Goal: Task Accomplishment & Management: Manage account settings

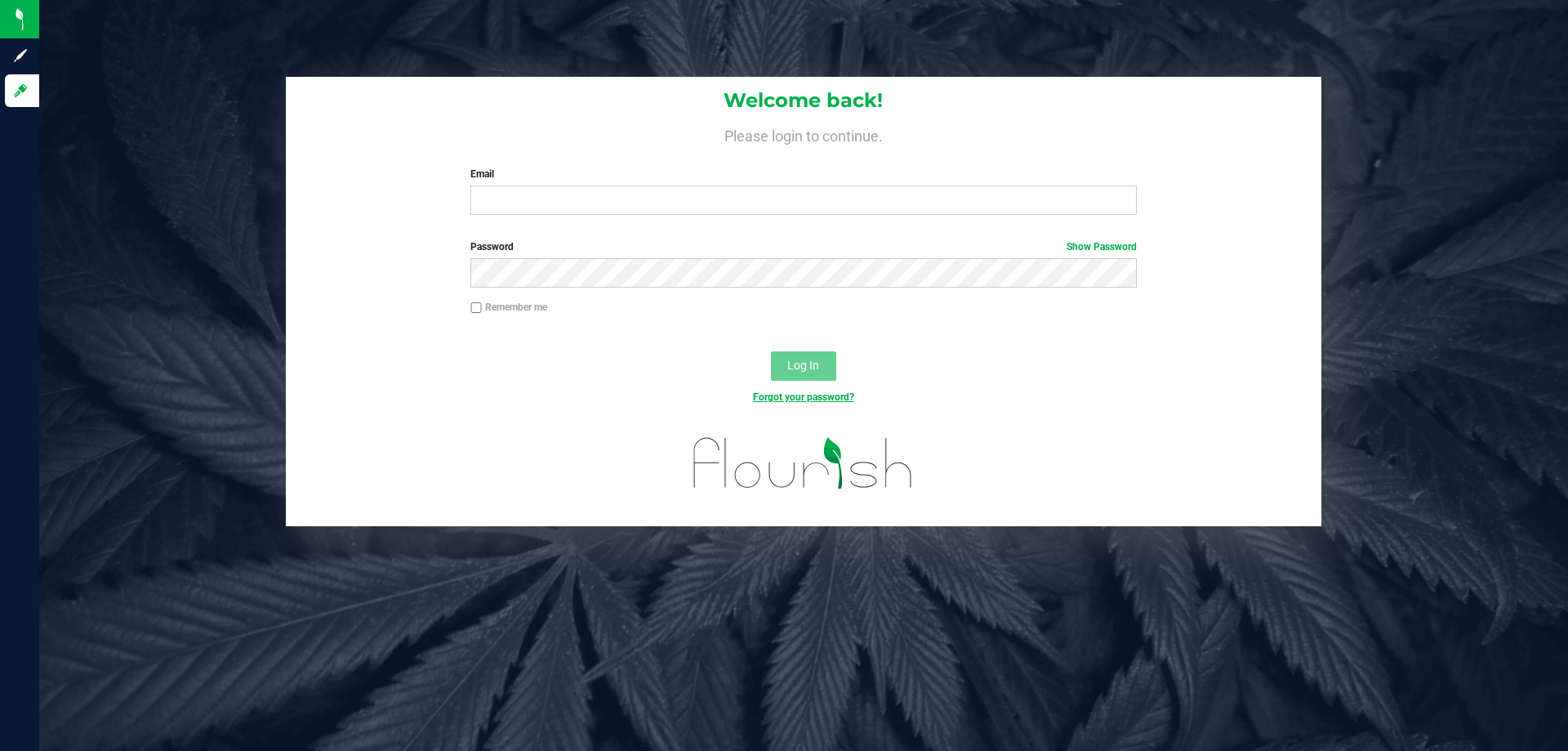
click at [766, 399] on link "Forgot your password?" at bounding box center [804, 397] width 101 height 11
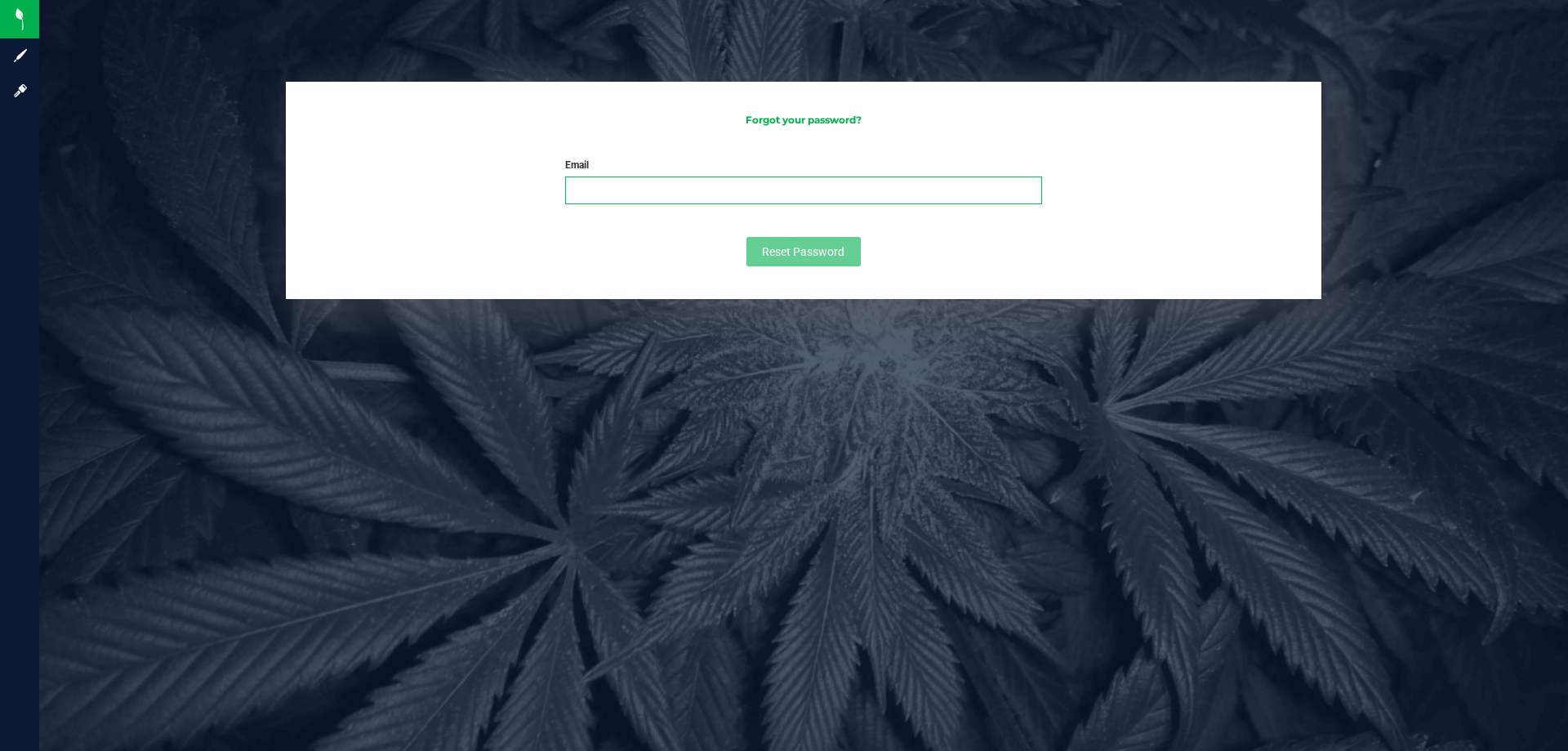
click at [626, 195] on input "Email" at bounding box center [804, 191] width 477 height 28
click at [673, 190] on input "[EMAIL_ADDRESS][DOMAIN_NAME]" at bounding box center [804, 191] width 477 height 28
type input "[EMAIL_ADDRESS][DOMAIN_NAME]"
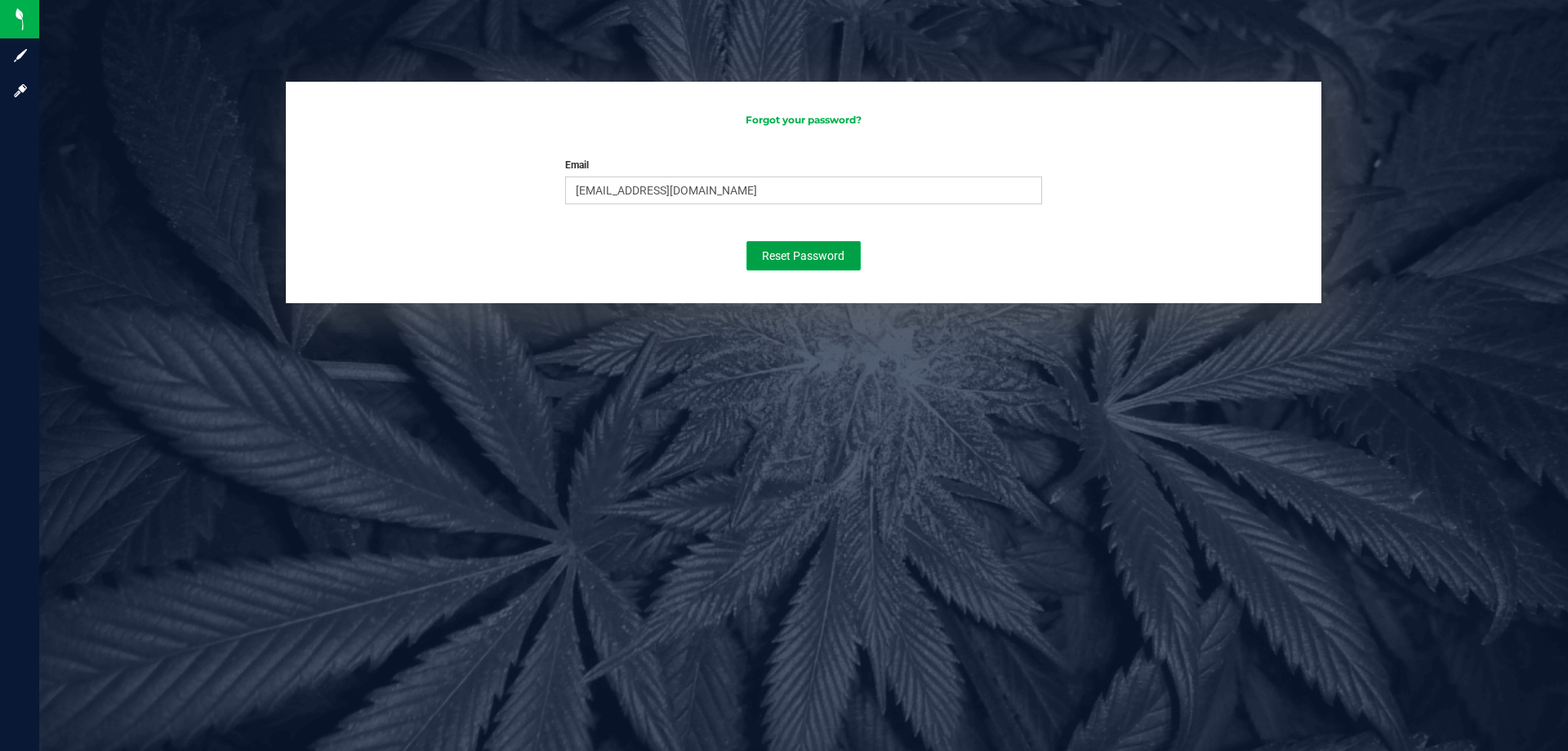
click at [784, 244] on button "Reset Password" at bounding box center [804, 256] width 115 height 30
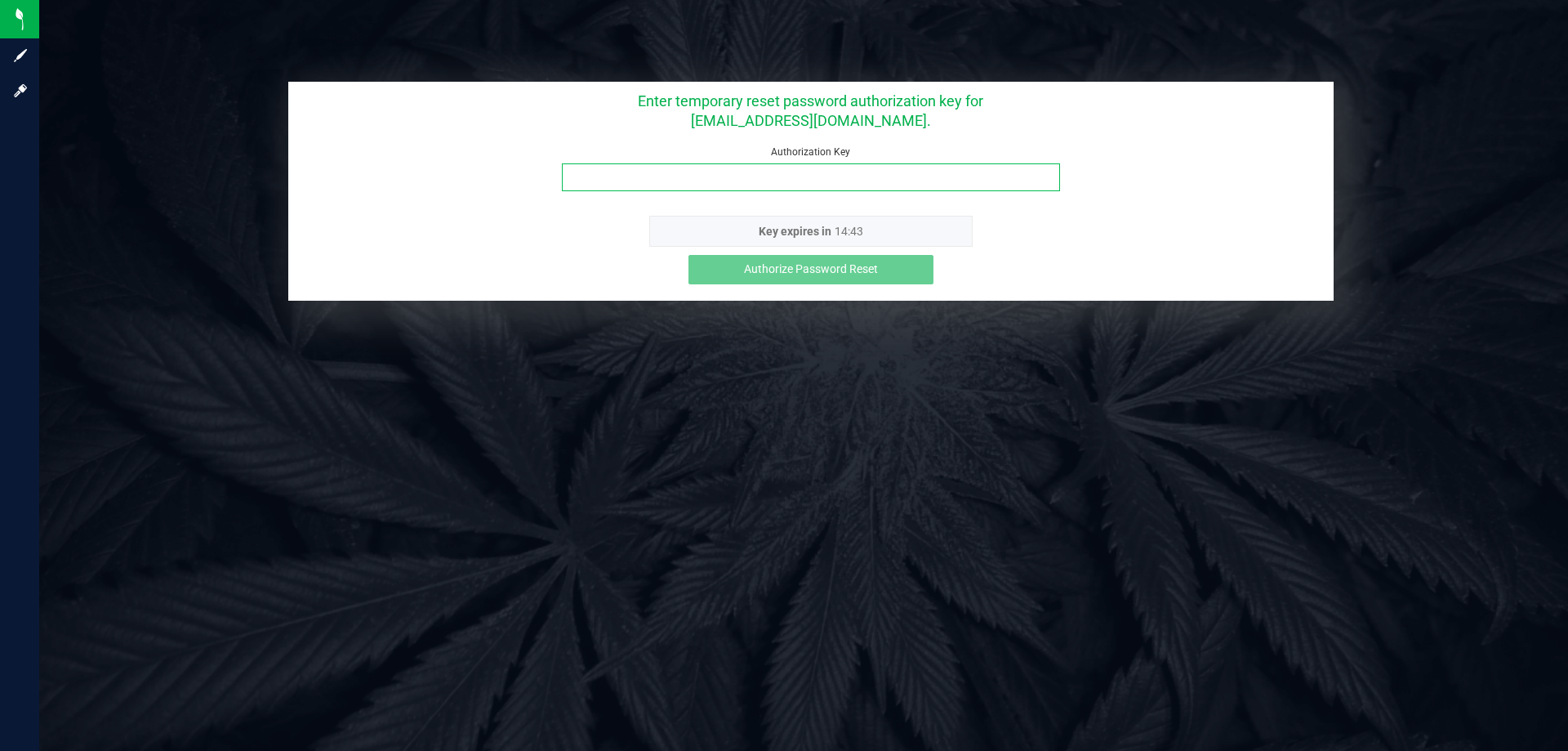
click at [942, 179] on input "Authorization Key" at bounding box center [811, 178] width 498 height 28
paste input "66nf5tig"
type input "66nf5tig"
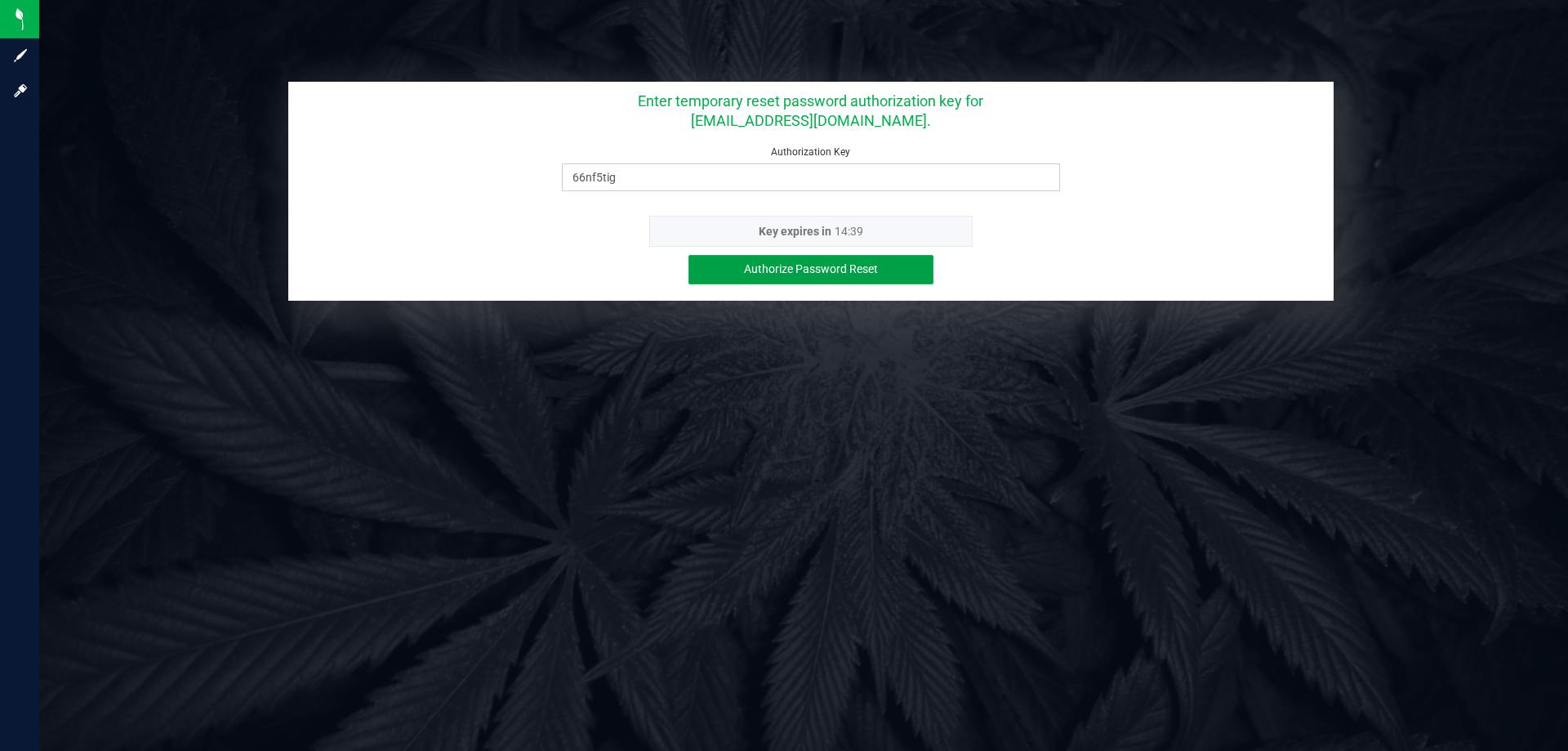
click at [889, 269] on button "Authorize Password Reset" at bounding box center [811, 270] width 245 height 30
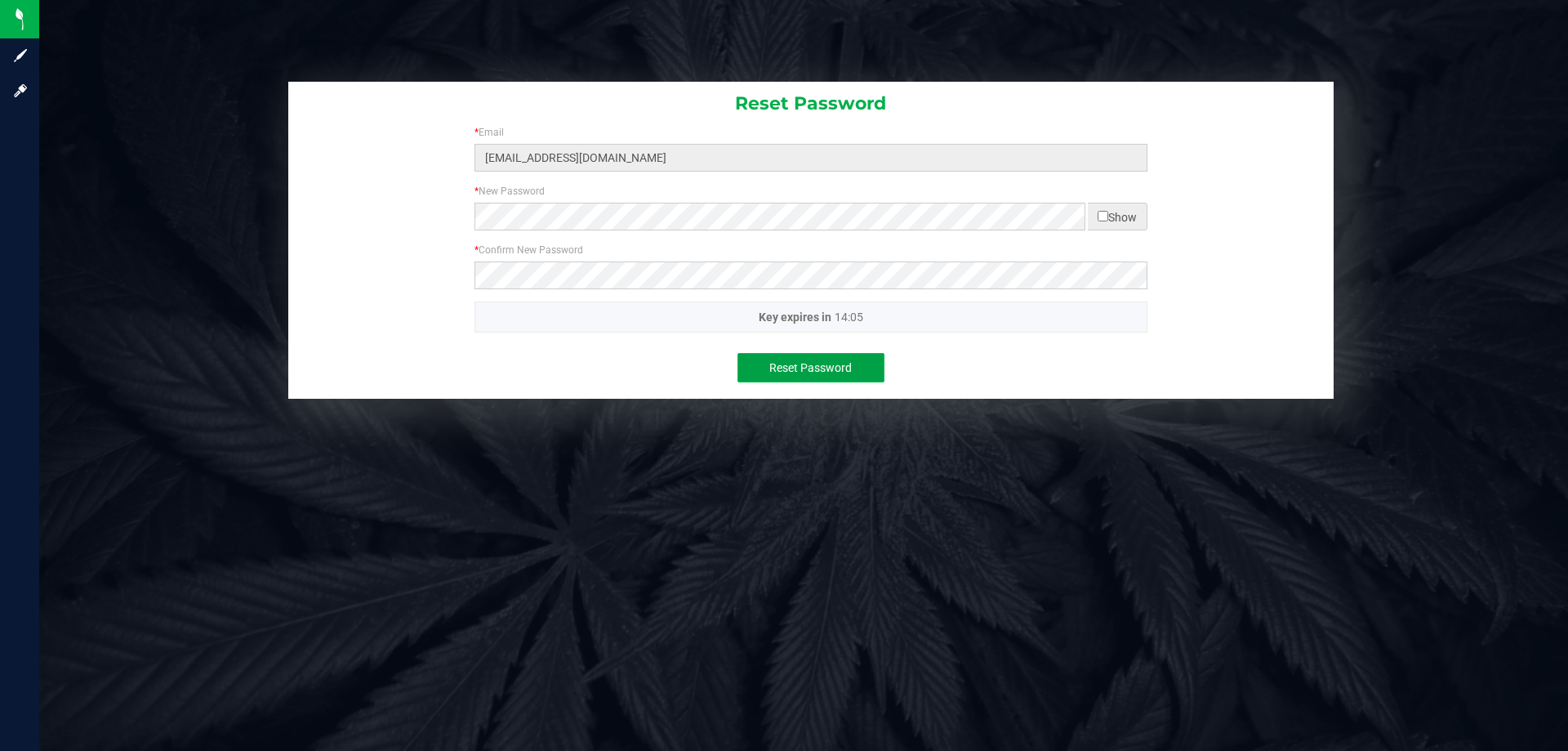
click at [840, 357] on button "Reset Password" at bounding box center [811, 368] width 147 height 30
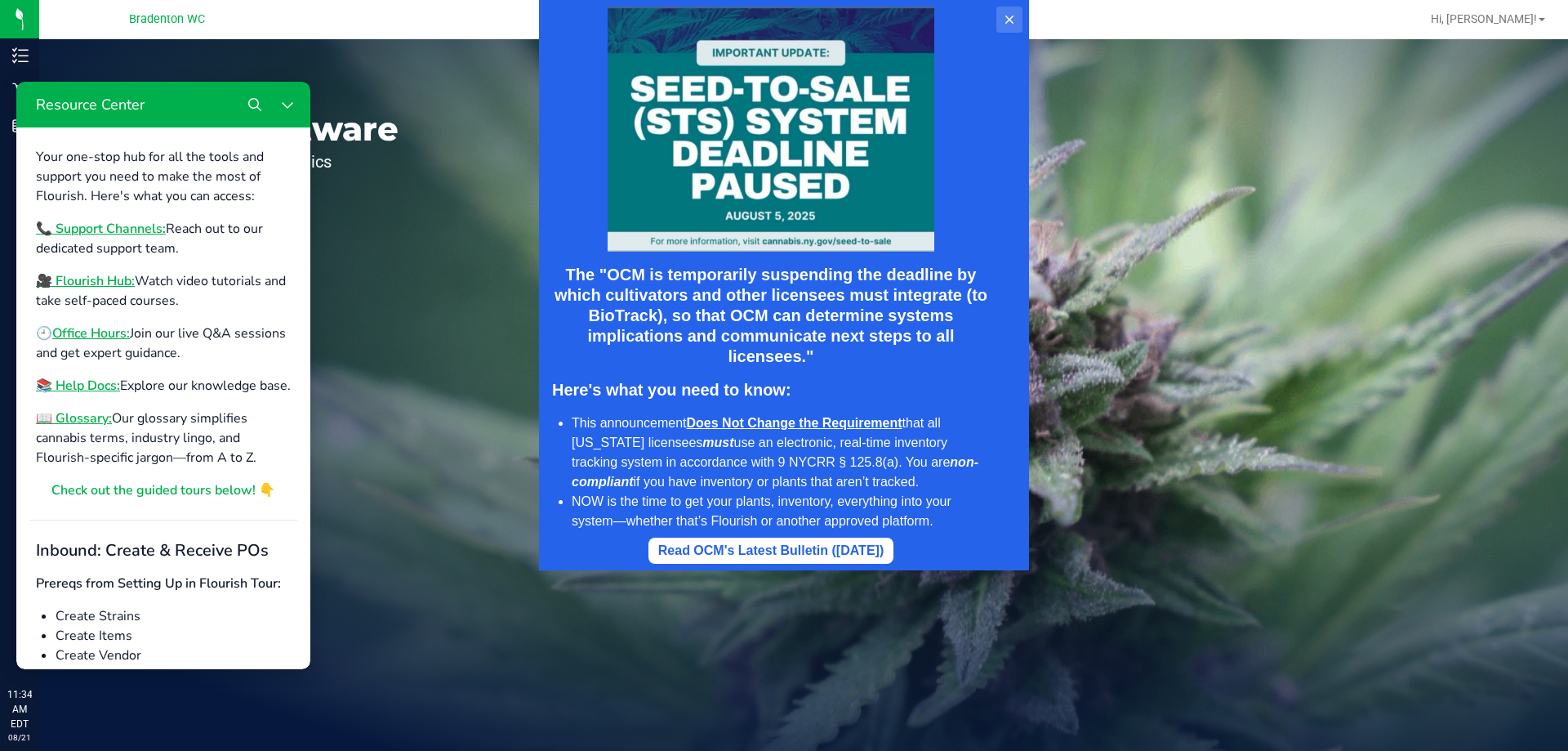
click at [1006, 25] on icon at bounding box center [1009, 19] width 13 height 13
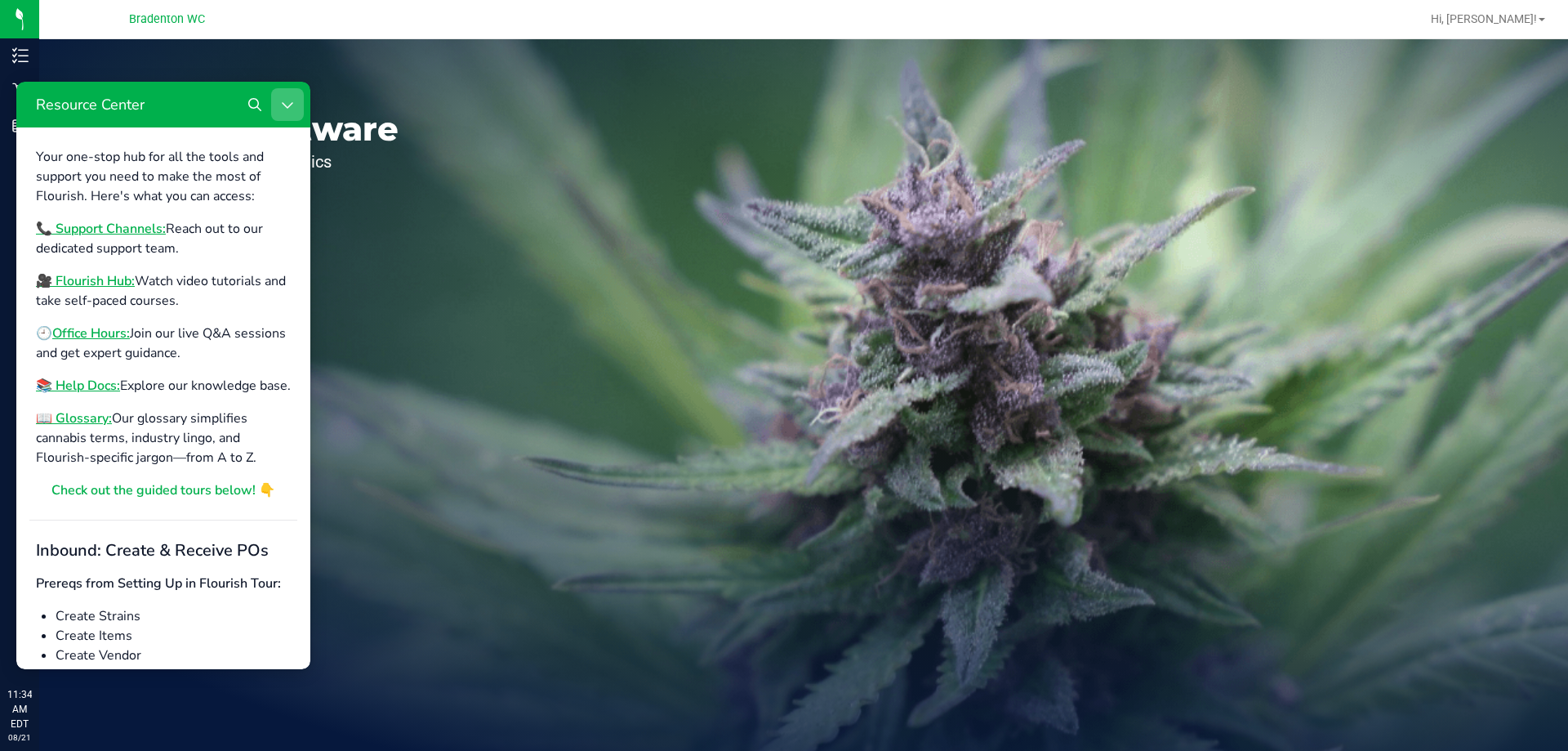
click at [292, 105] on icon "Close Resource Center" at bounding box center [287, 104] width 13 height 13
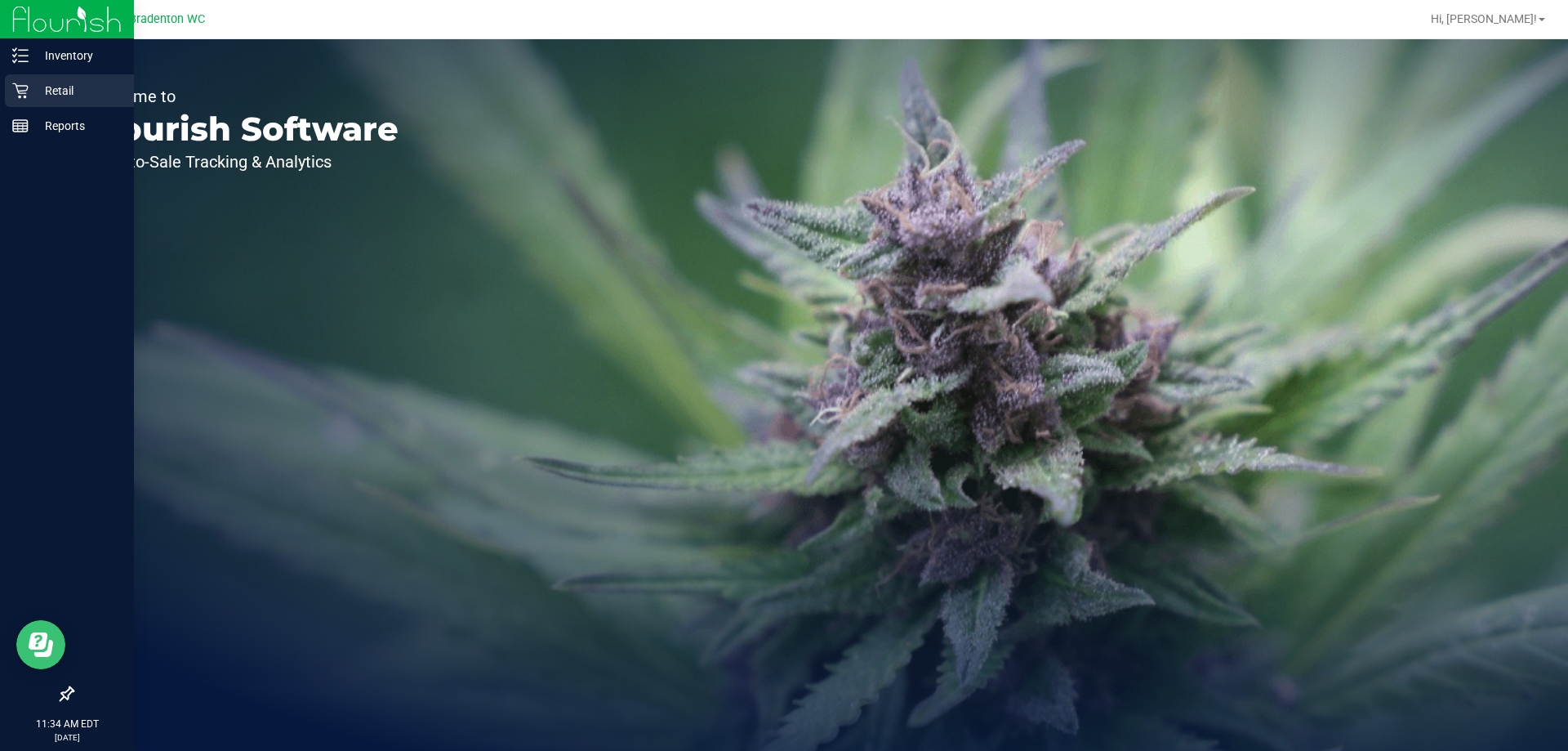
click at [0, 79] on link "Retail" at bounding box center [67, 91] width 134 height 35
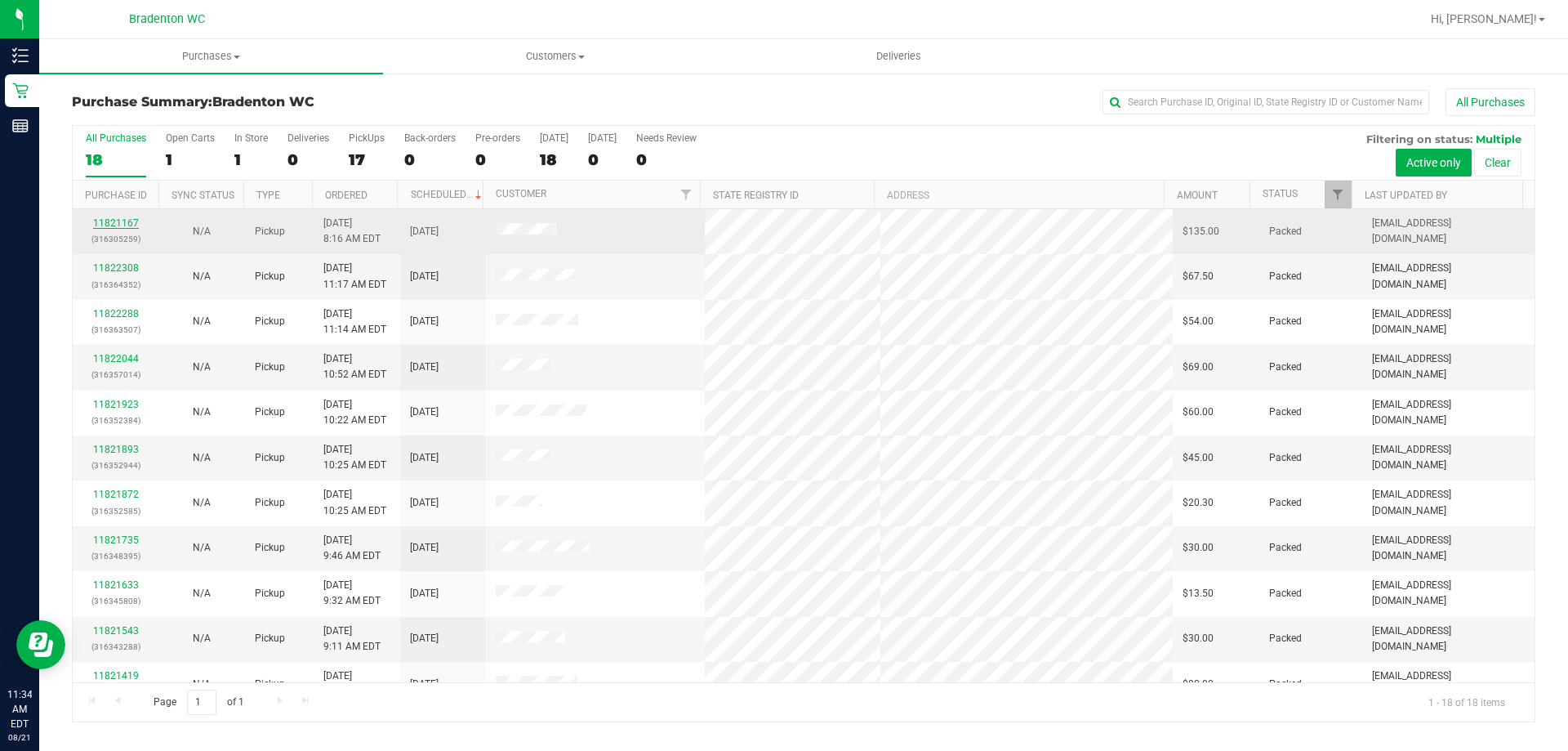
click at [117, 219] on link "11821167" at bounding box center [116, 223] width 46 height 11
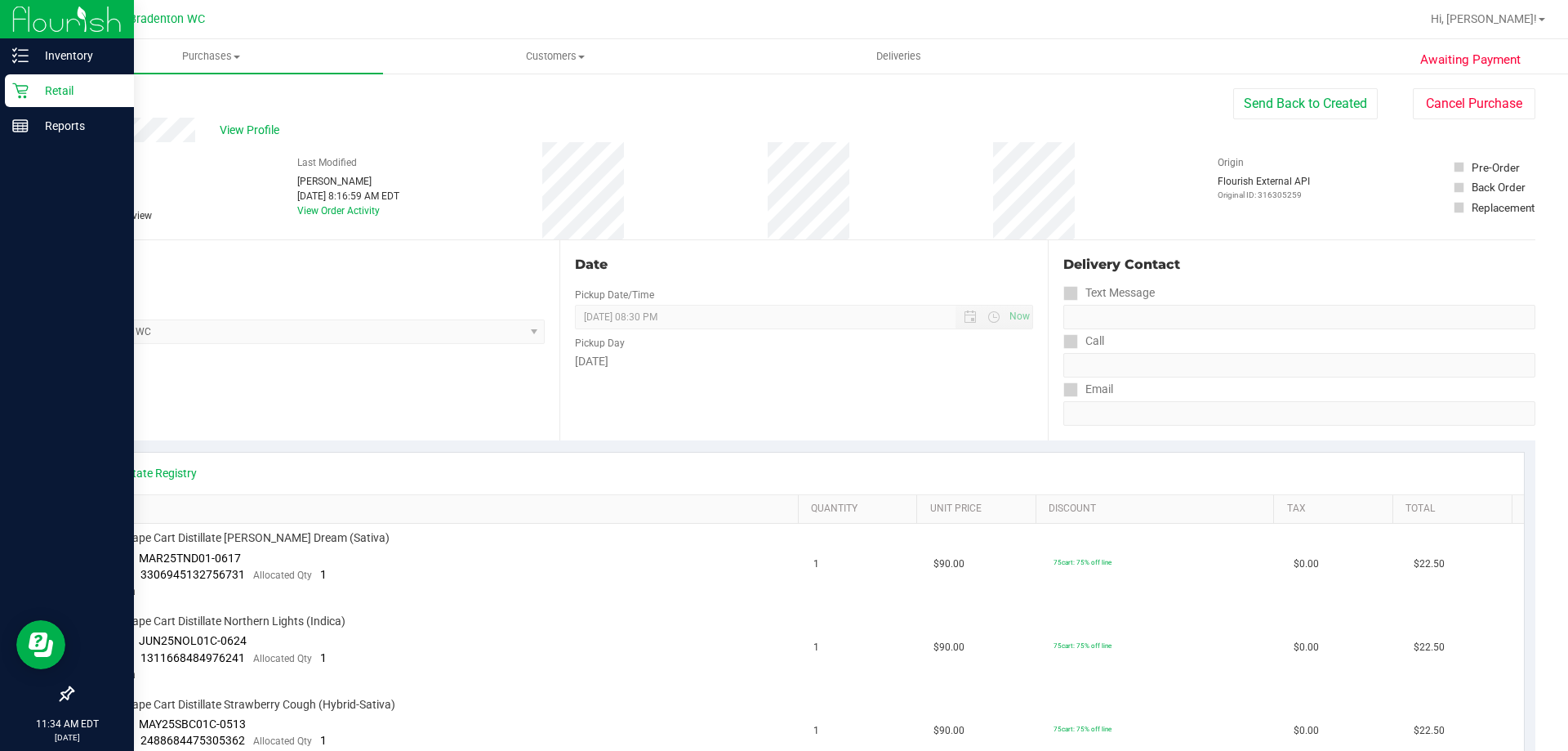
click at [17, 88] on icon at bounding box center [20, 91] width 16 height 16
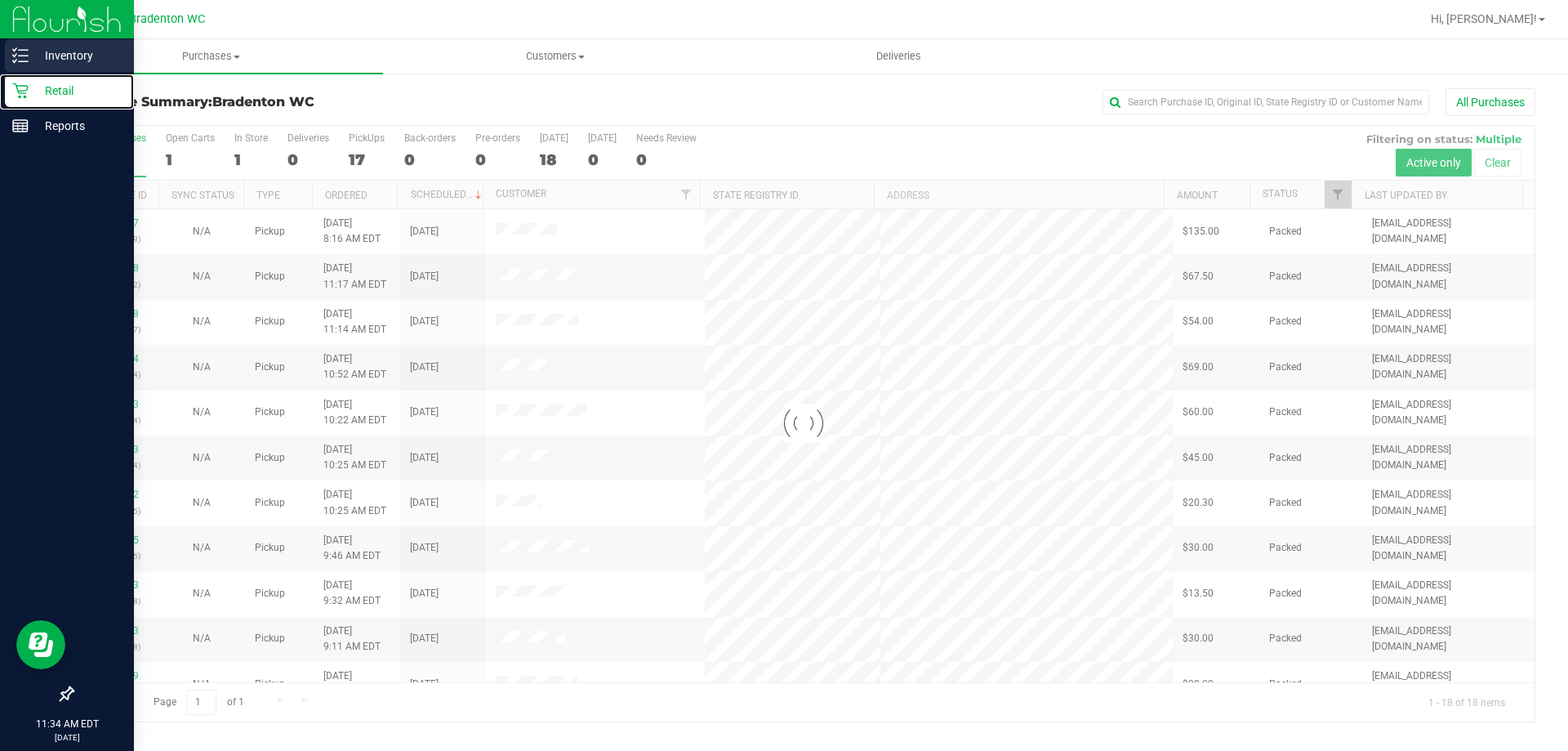
click at [59, 49] on p "Inventory" at bounding box center [77, 56] width 98 height 20
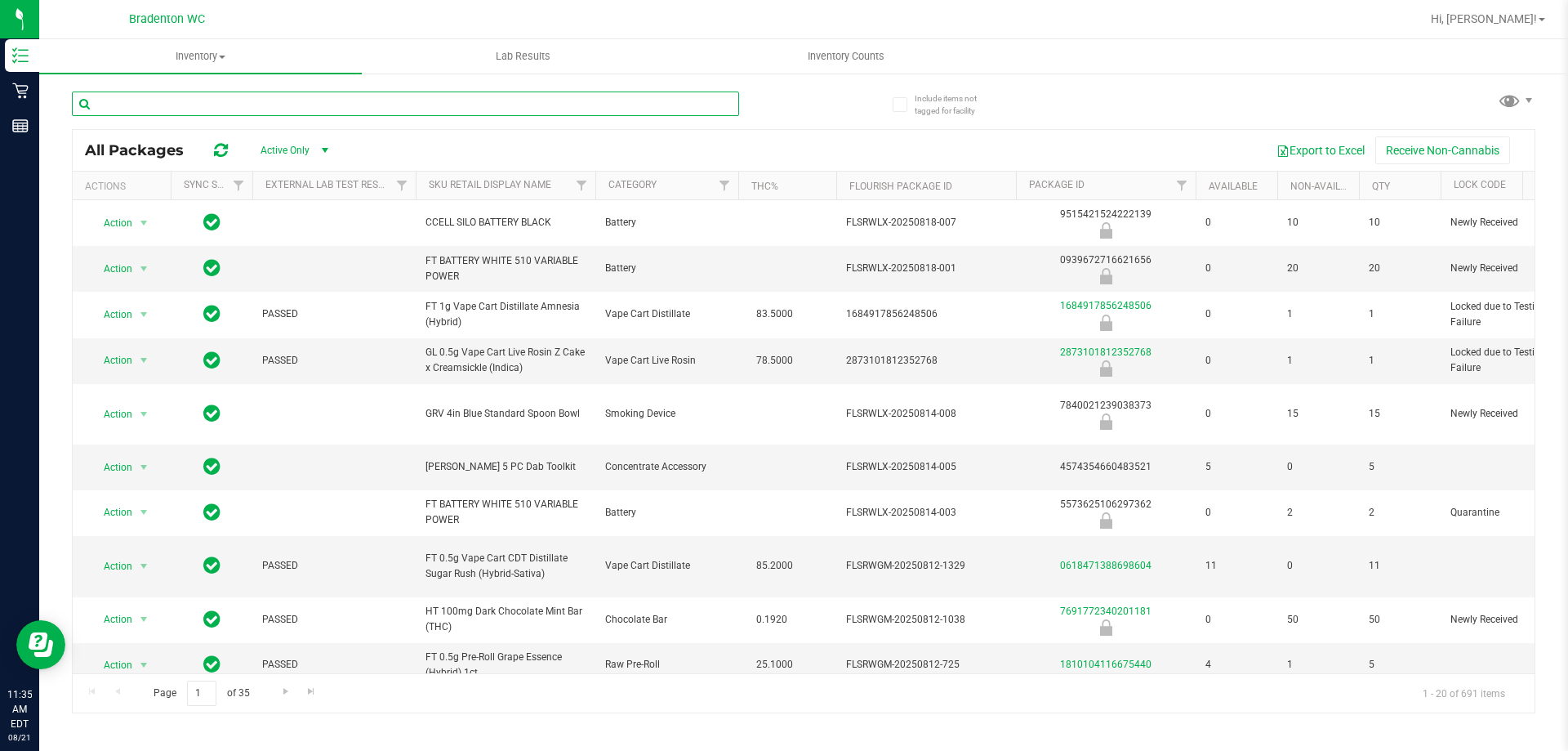
click at [201, 106] on input "text" at bounding box center [405, 104] width 667 height 24
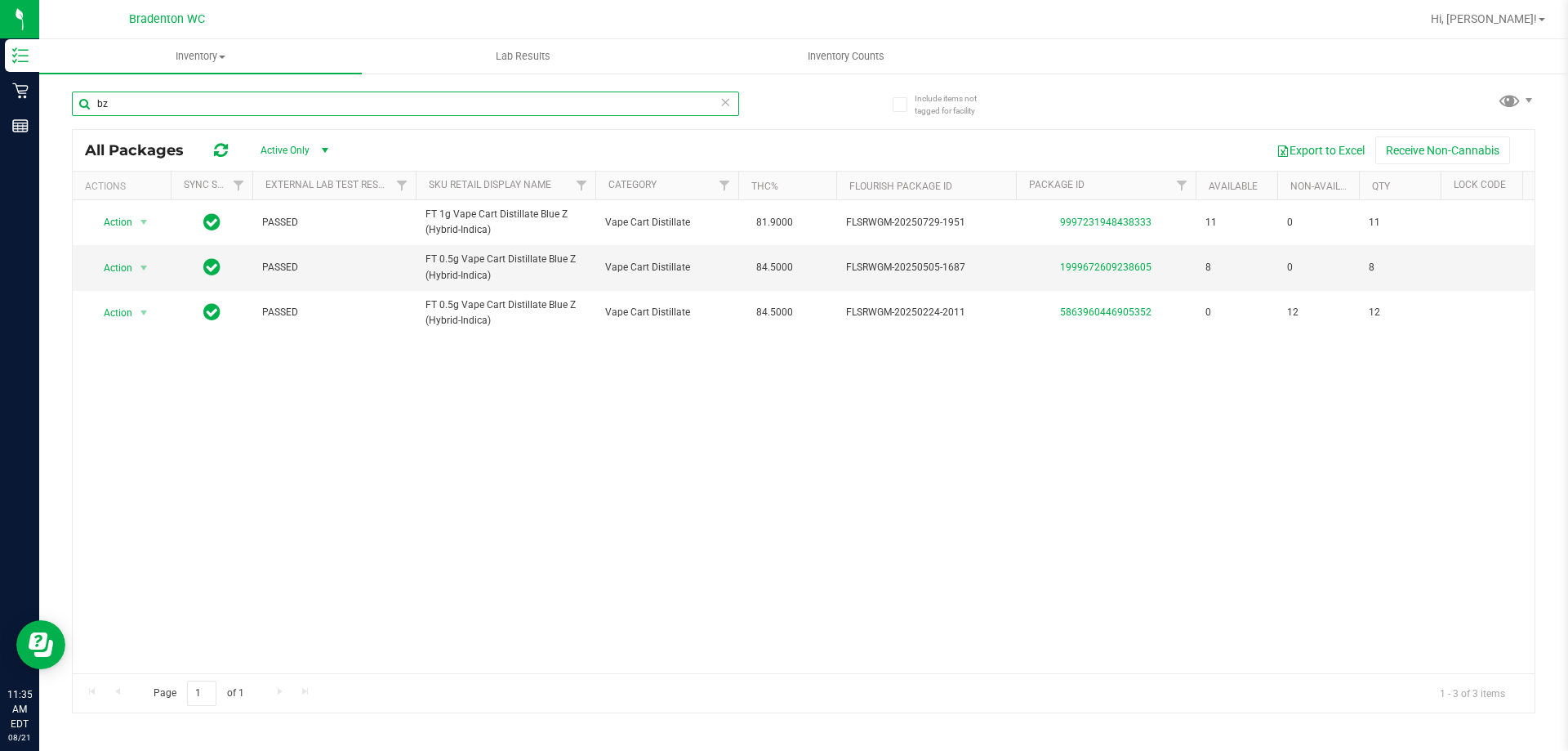
type input "b"
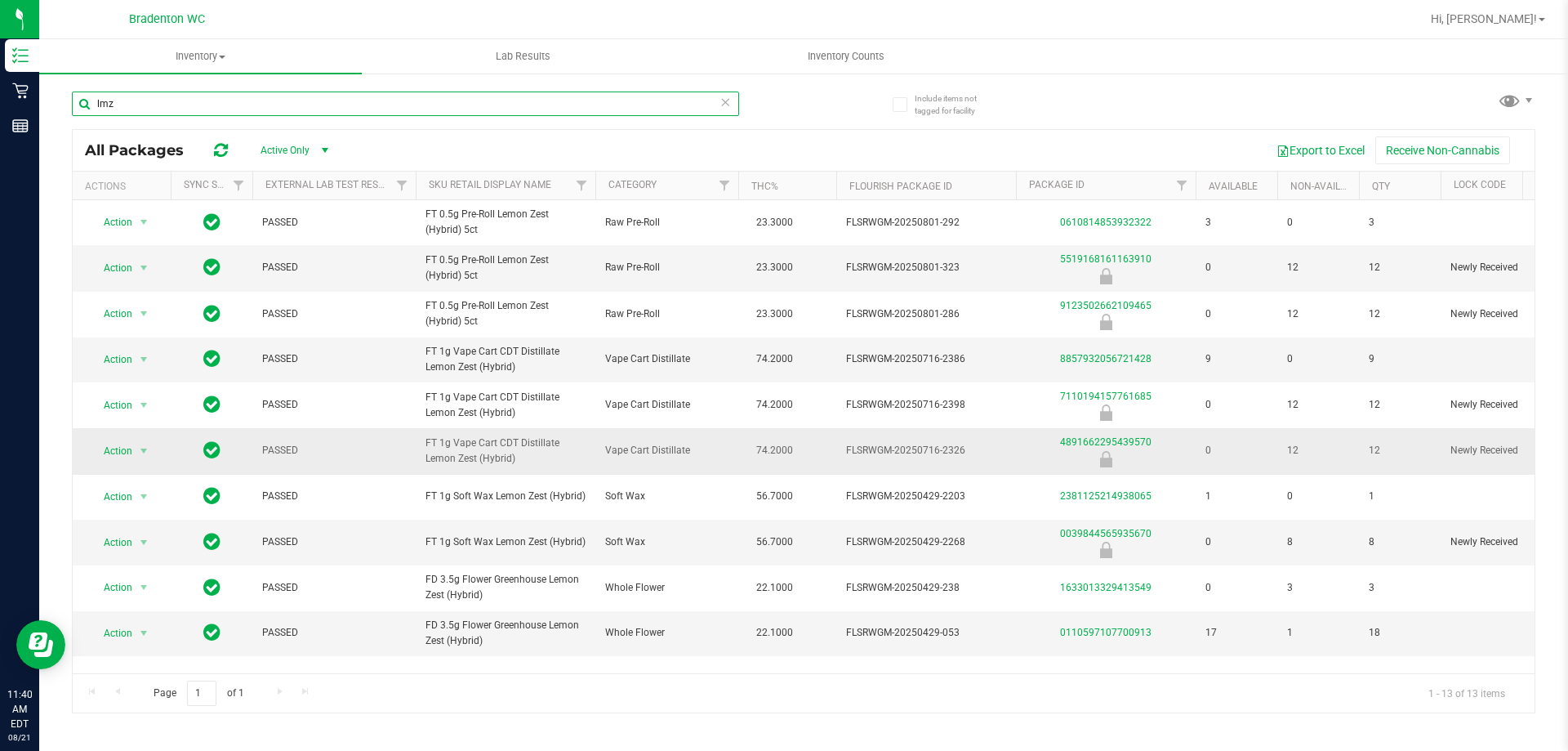
scroll to position [82, 0]
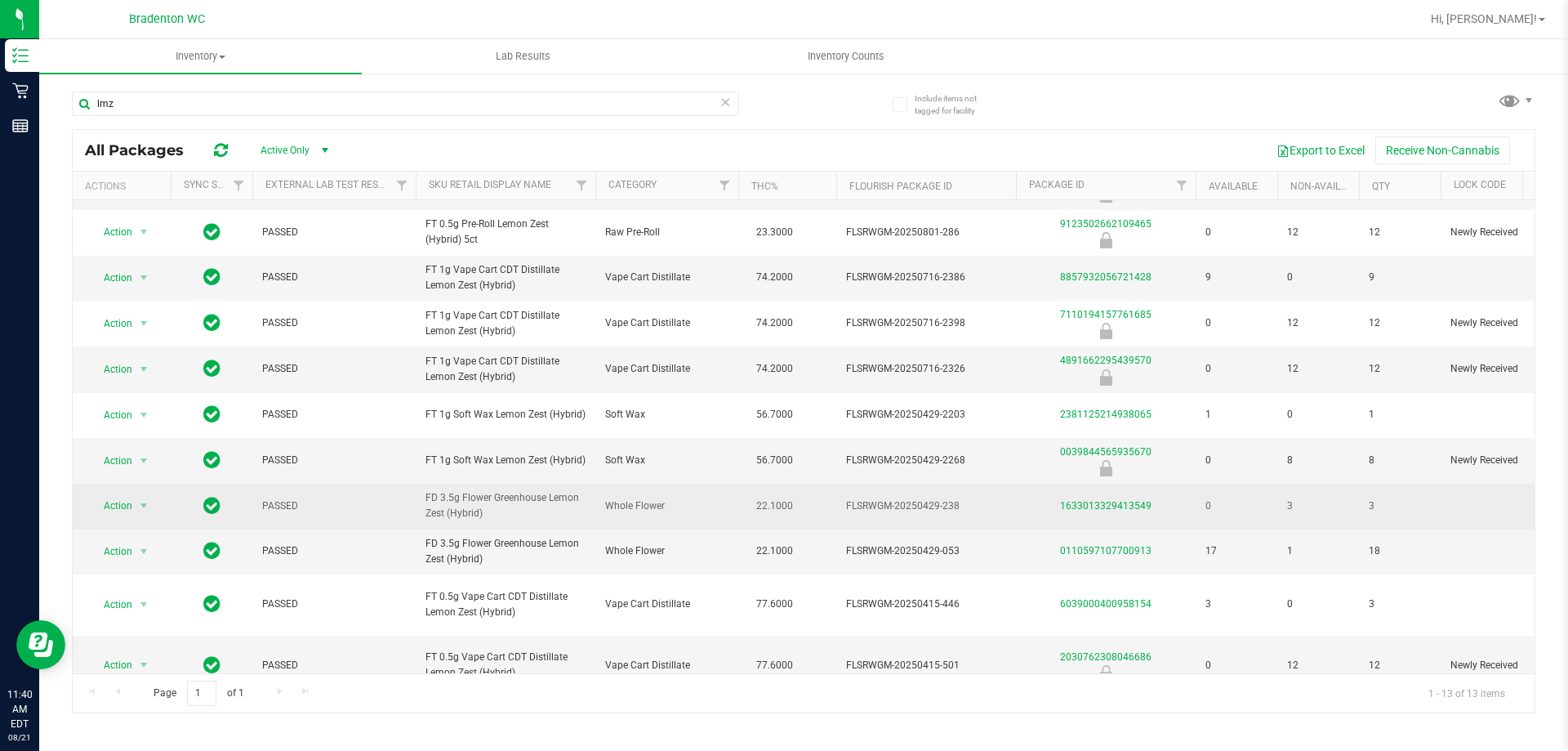
drag, startPoint x: 502, startPoint y: 553, endPoint x: 407, endPoint y: 541, distance: 95.8
copy tr "FD 3.5g Flower Greenhouse Lemon Zest (Hybrid)"
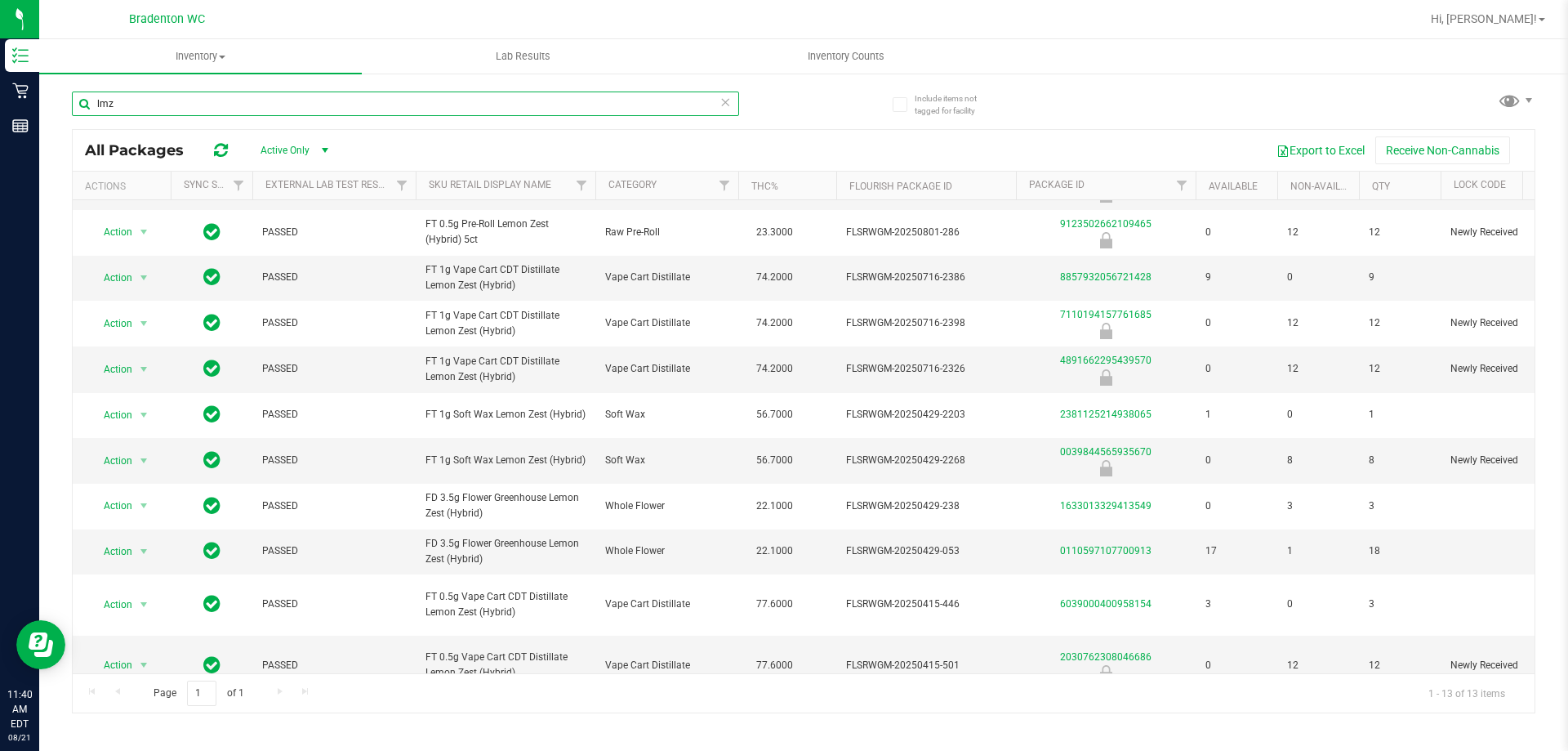
click at [157, 95] on input "lmz" at bounding box center [405, 104] width 667 height 24
type input "l"
paste input "FD 3.5g Flower Greenhouse Lemon Zest (Hybrid)"
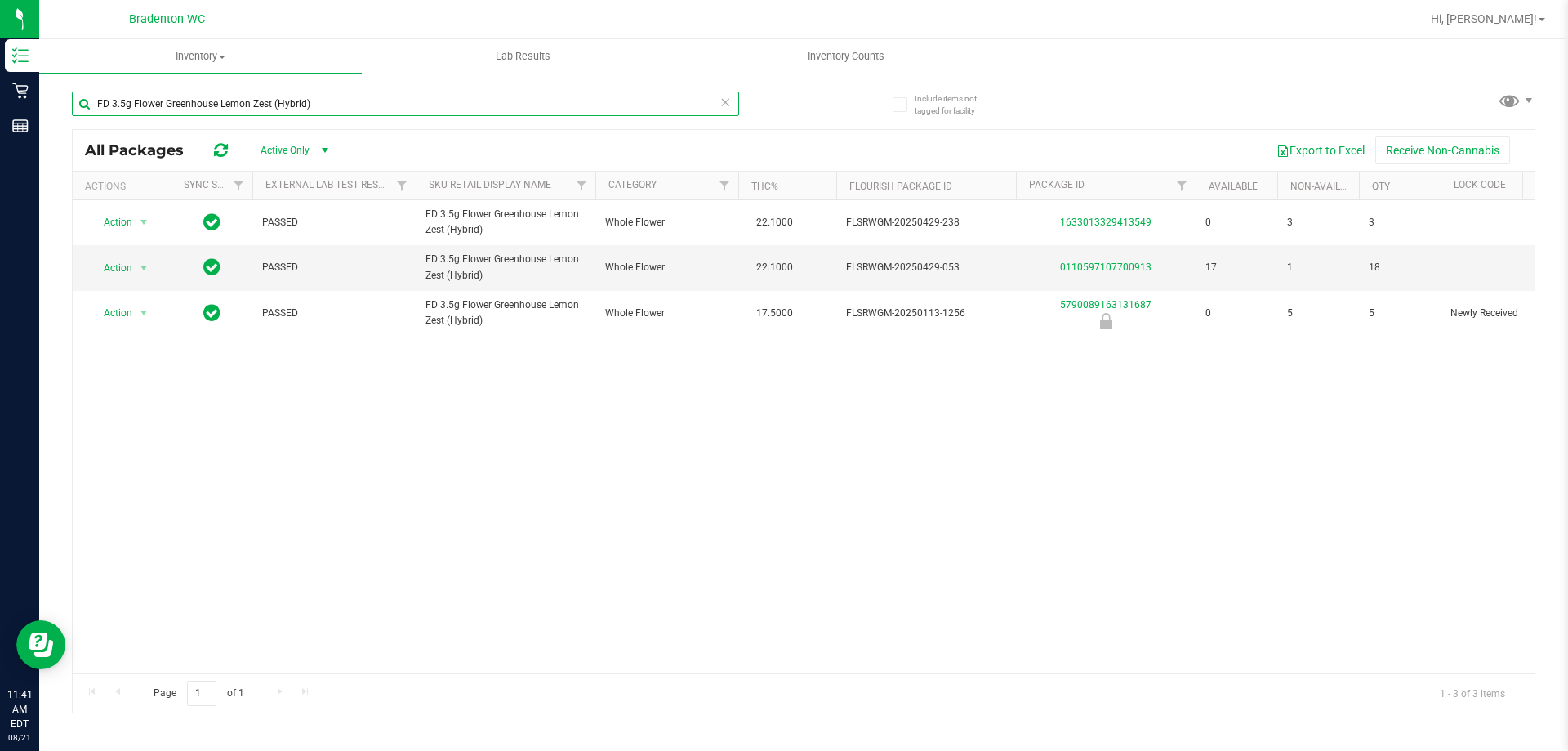
type input "FD 3.5g Flower Greenhouse Lemon Zest (Hybrid)"
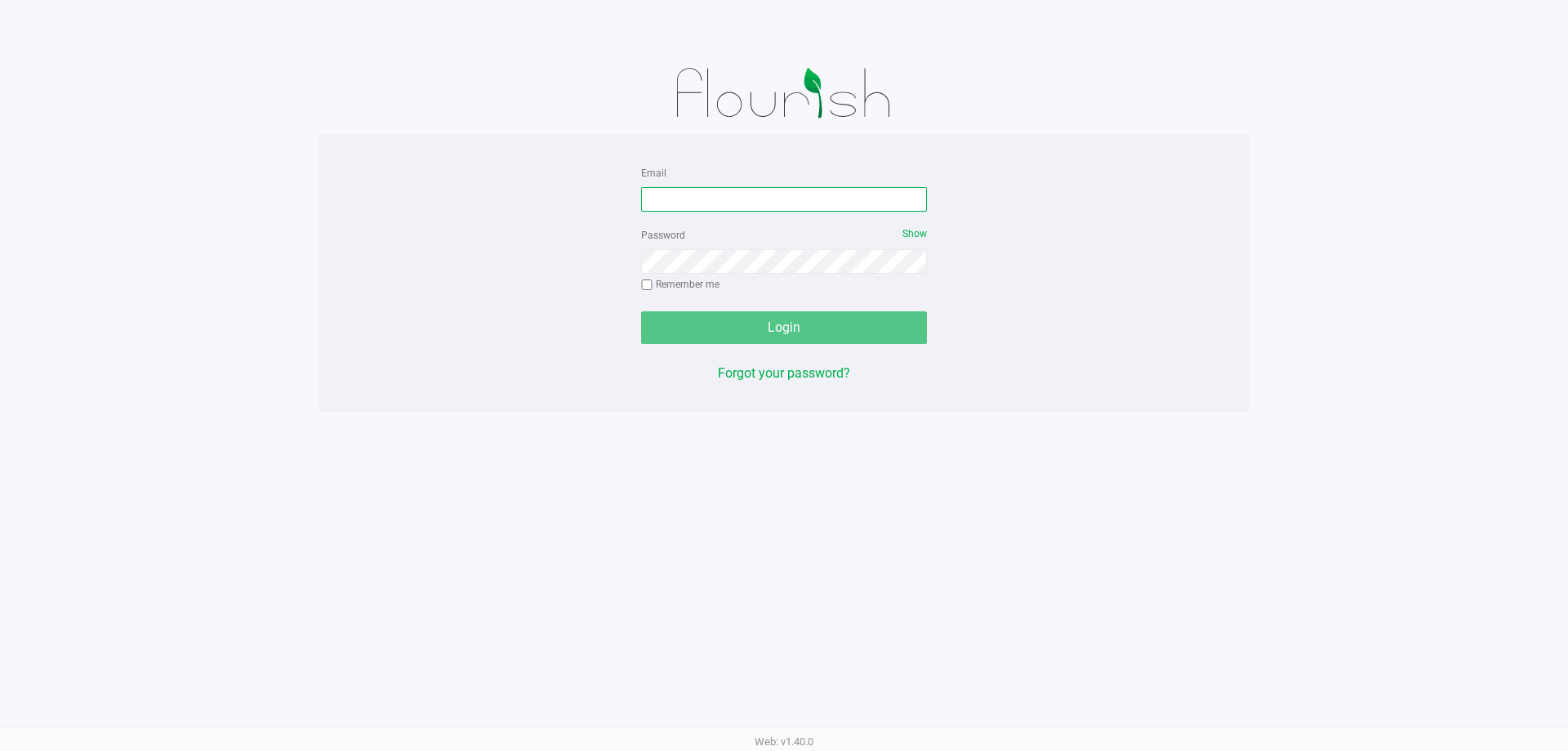
click at [704, 203] on input "Email" at bounding box center [784, 199] width 286 height 24
type input "mfrench@liveparallel.com"
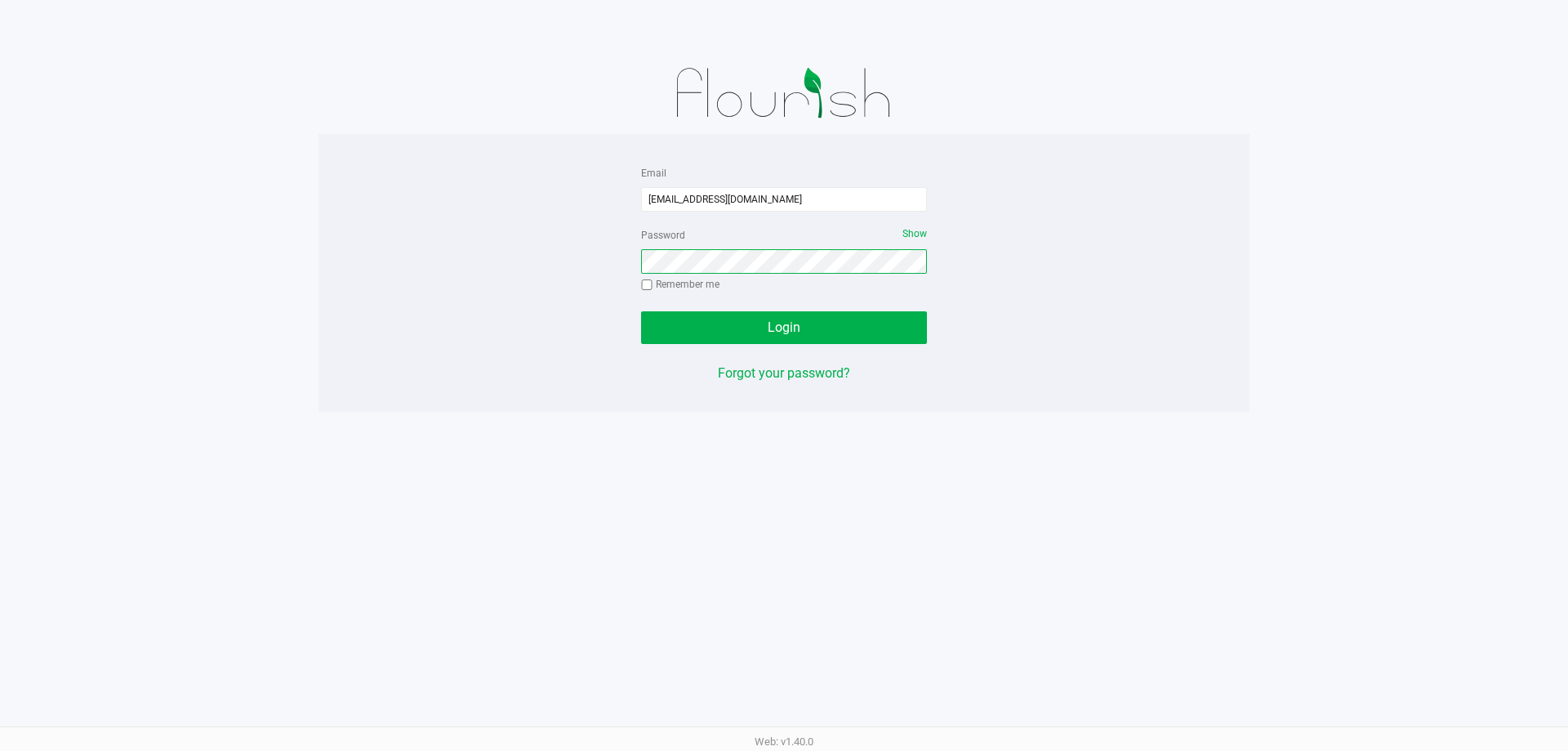
click at [641, 312] on button "Login" at bounding box center [784, 328] width 286 height 33
